Goal: Navigation & Orientation: Find specific page/section

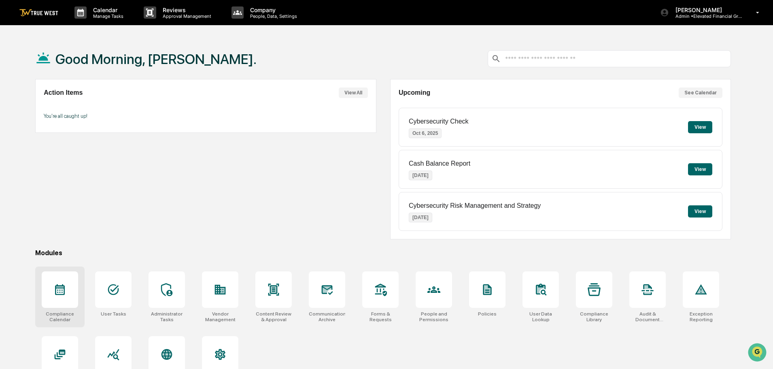
click at [59, 291] on icon at bounding box center [59, 289] width 13 height 13
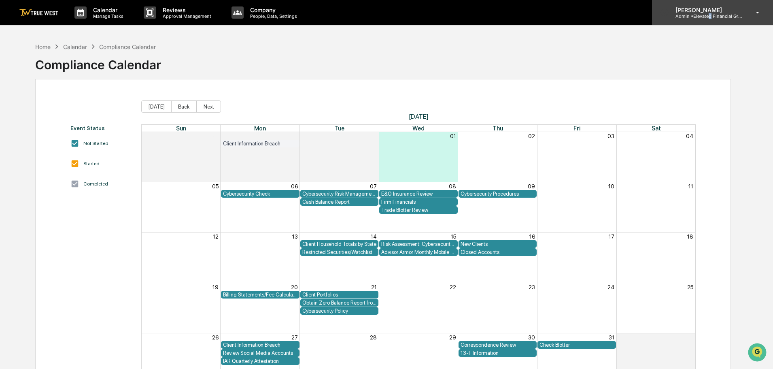
click at [710, 14] on p "Admin • Elevated Financial Group" at bounding box center [706, 16] width 75 height 6
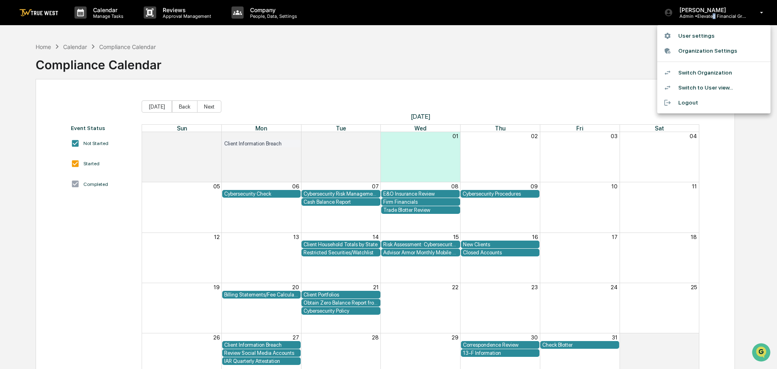
click at [704, 72] on li "Switch Organization" at bounding box center [713, 72] width 113 height 15
